Goal: Task Accomplishment & Management: Manage account settings

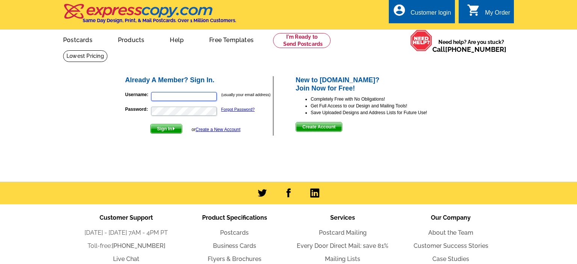
click at [208, 98] on input "Username:" at bounding box center [184, 96] width 66 height 9
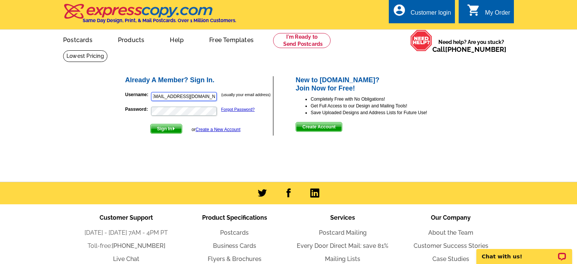
scroll to position [0, 6]
type input "[EMAIL_ADDRESS][DOMAIN_NAME]"
click at [168, 128] on span "Sign In" at bounding box center [166, 128] width 31 height 9
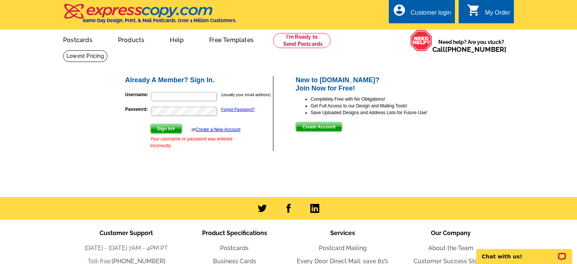
click at [245, 156] on div "Already A Member? Sign In. Username: (usually your email address) Password: For…" at bounding box center [288, 113] width 359 height 106
click at [200, 97] on input "Username:" at bounding box center [184, 96] width 66 height 9
type input "[EMAIL_ADDRESS][DOMAIN_NAME]"
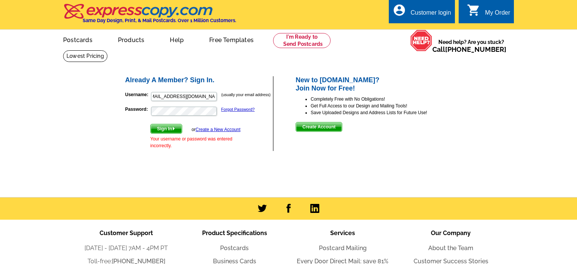
click at [174, 128] on img "submit" at bounding box center [173, 128] width 3 height 3
click at [264, 177] on div "Already A Member? Sign In. Username: (usually your email address) Password: For…" at bounding box center [288, 120] width 361 height 140
click at [242, 110] on link "Forgot Password?" at bounding box center [237, 109] width 33 height 5
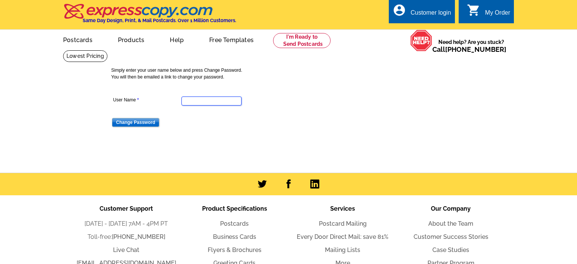
click at [208, 100] on input "User Name" at bounding box center [211, 101] width 60 height 9
type input "[EMAIL_ADDRESS][DOMAIN_NAME]"
click at [136, 127] on input "Change Password" at bounding box center [135, 122] width 47 height 9
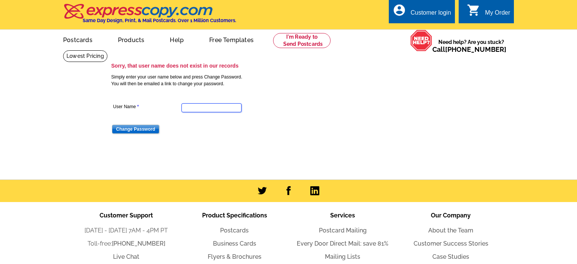
click at [206, 110] on input "User Name" at bounding box center [211, 107] width 60 height 9
type input "[EMAIL_ADDRESS][DOMAIN_NAME]"
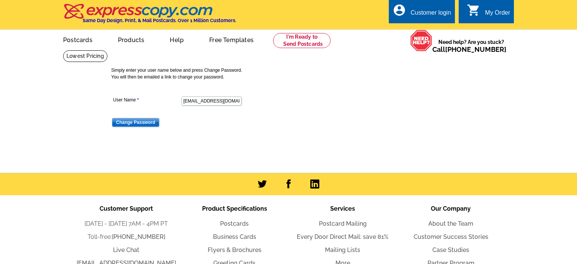
scroll to position [0, 15]
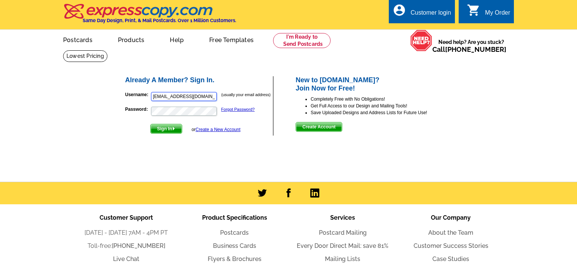
click at [204, 97] on input "[EMAIL_ADDRESS][DOMAIN_NAME]" at bounding box center [184, 96] width 66 height 9
click at [215, 98] on input "[EMAIL_ADDRESS][DOMAIN_NAME]" at bounding box center [184, 96] width 66 height 9
type input "[EMAIL_ADDRESS][DOMAIN_NAME]"
click at [169, 127] on span "Sign In" at bounding box center [166, 128] width 31 height 9
